Goal: Information Seeking & Learning: Learn about a topic

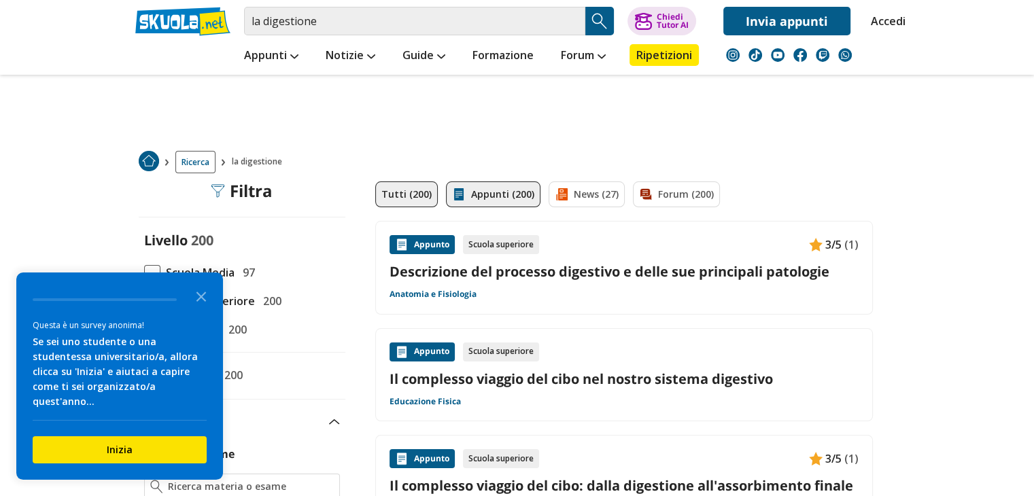
click at [499, 198] on link "Appunti (200)" at bounding box center [493, 194] width 94 height 26
click at [198, 292] on polygon "Close the survey" at bounding box center [201, 297] width 10 height 10
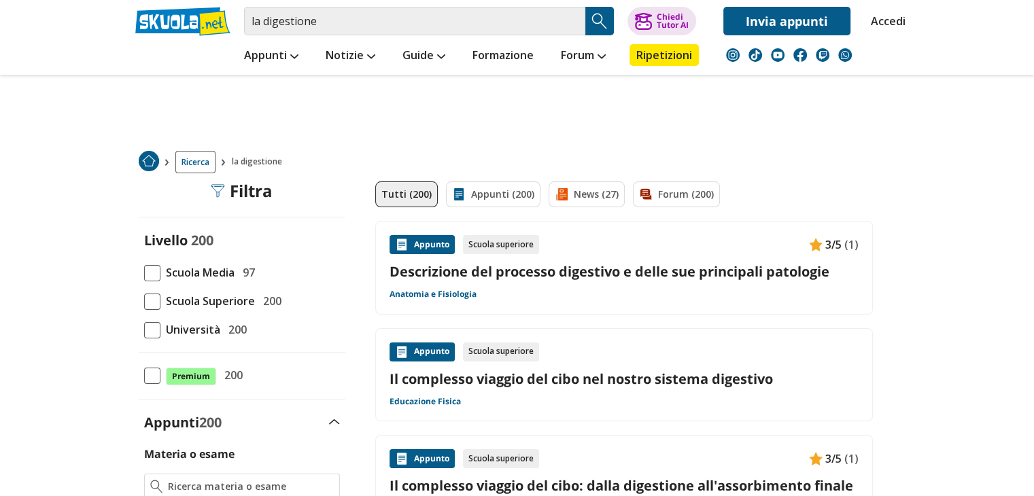
click at [149, 300] on span at bounding box center [152, 302] width 16 height 16
click at [144, 301] on input "Scuola Superiore 200" at bounding box center [144, 301] width 0 height 0
click at [478, 193] on link "Appunti (200)" at bounding box center [493, 194] width 94 height 26
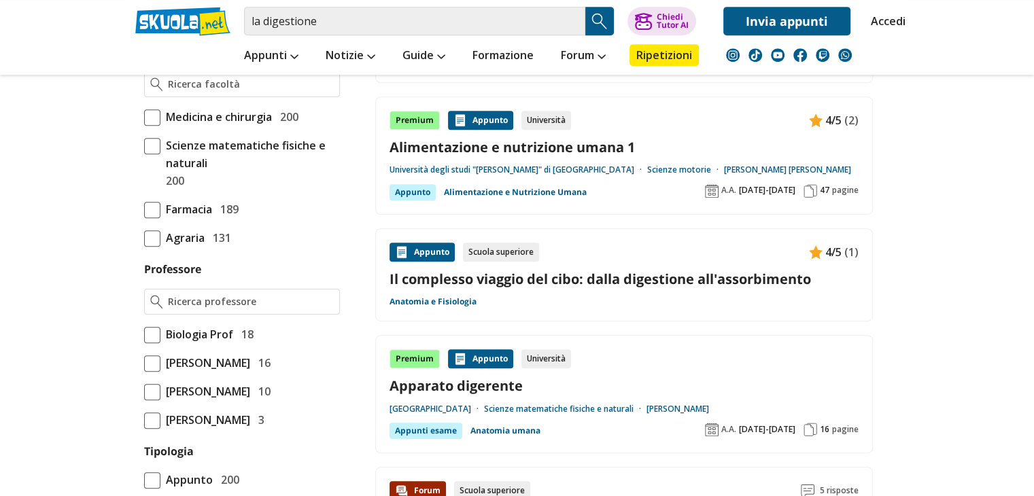
scroll to position [770, 0]
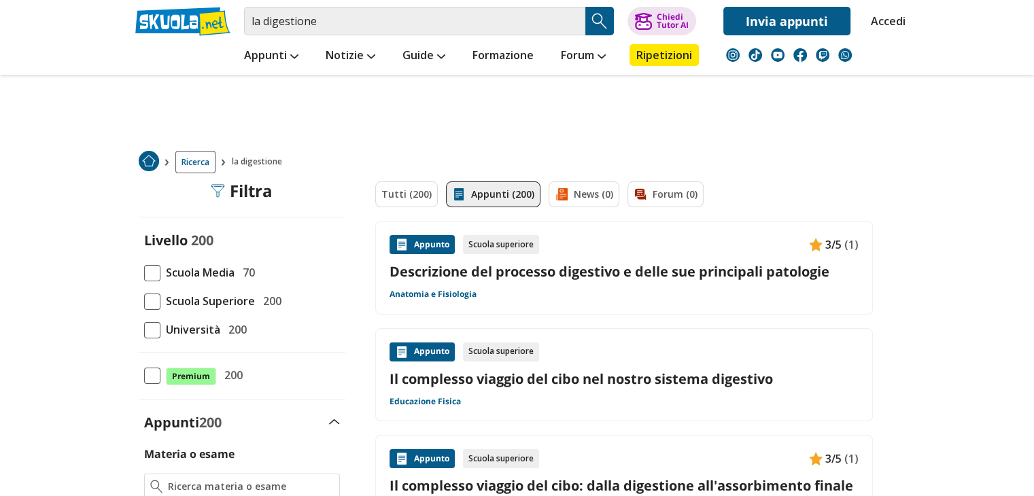
click at [685, 381] on link "Il complesso viaggio del cibo nel nostro sistema digestivo" at bounding box center [623, 379] width 469 height 18
